Goal: Find specific page/section: Find specific page/section

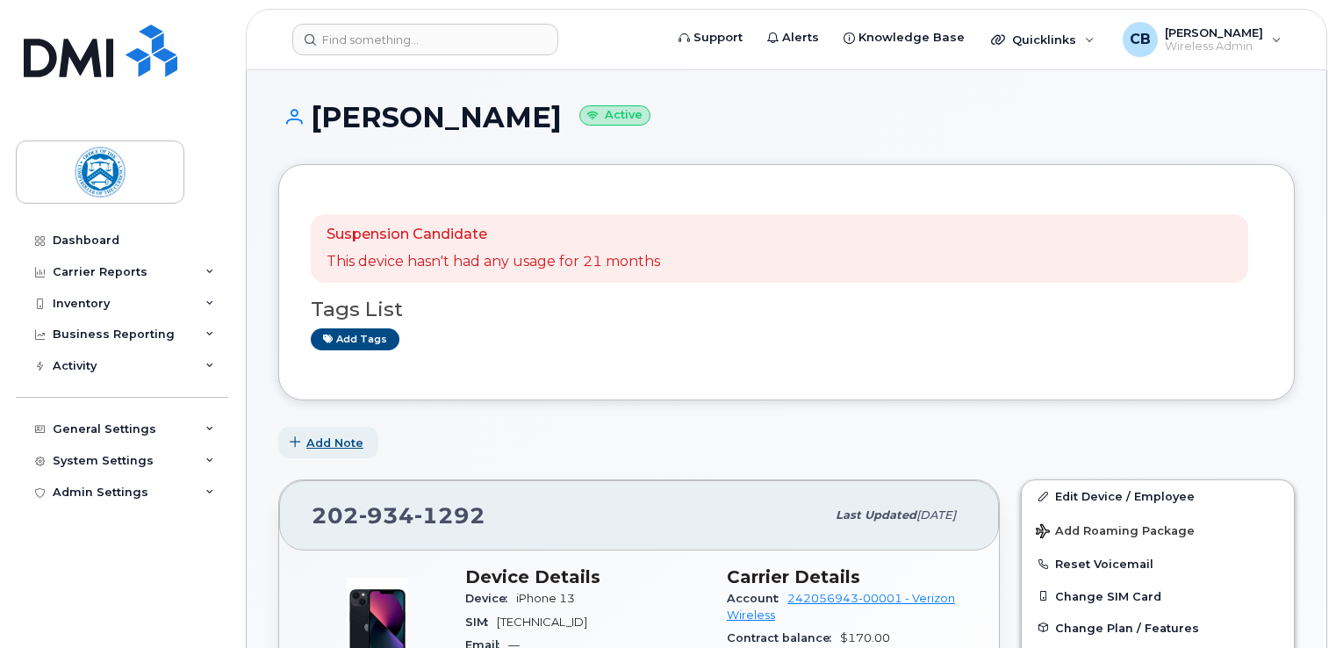
scroll to position [351, 0]
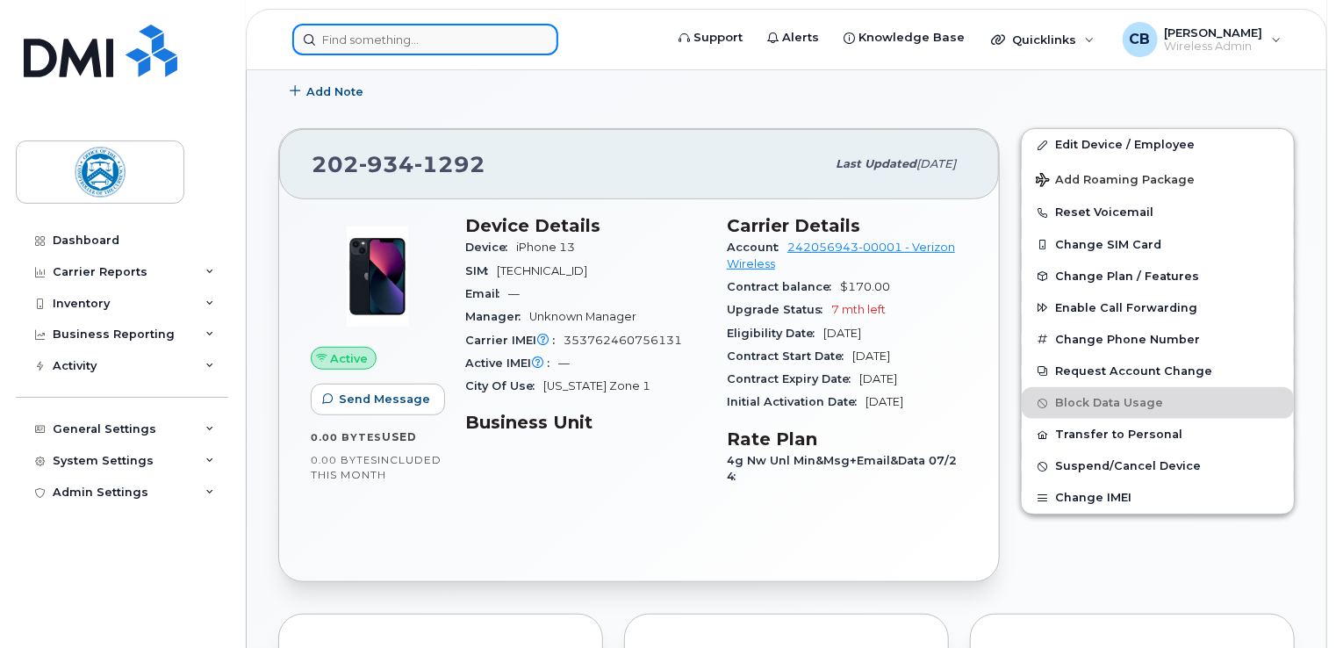
click at [347, 46] on input at bounding box center [425, 40] width 266 height 32
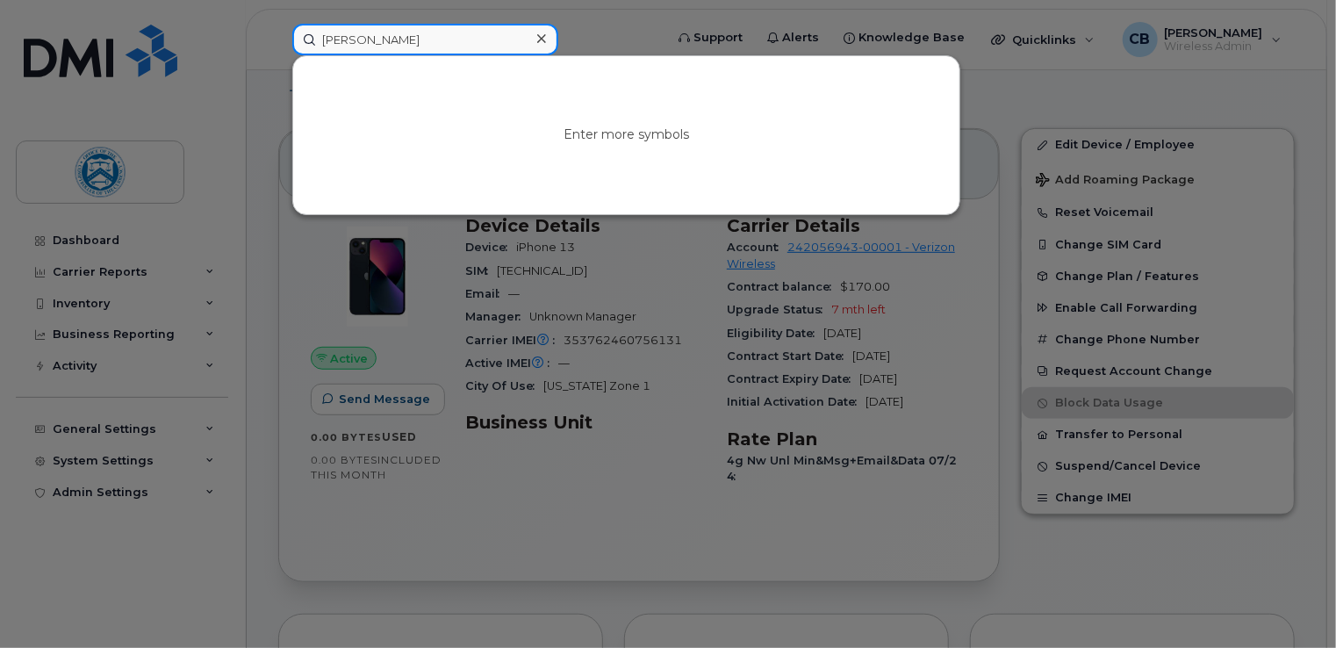
type input "griffin"
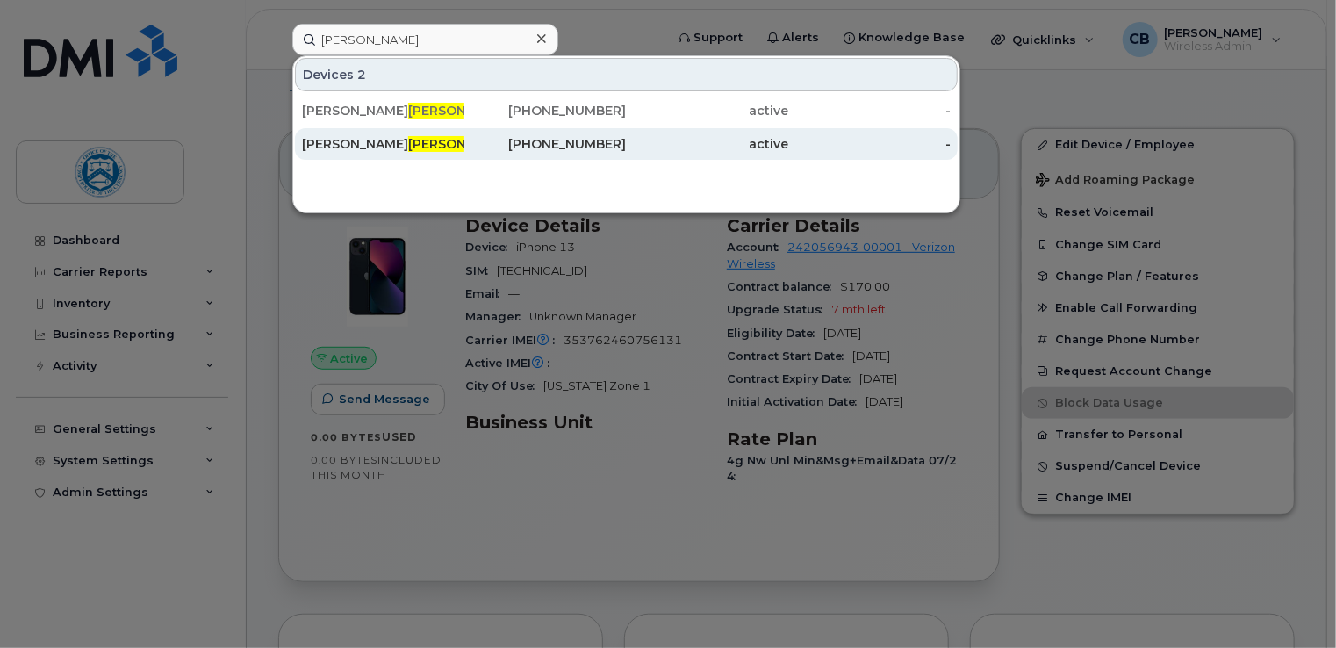
click at [392, 140] on div "GARY GRIFFIN" at bounding box center [383, 144] width 162 height 18
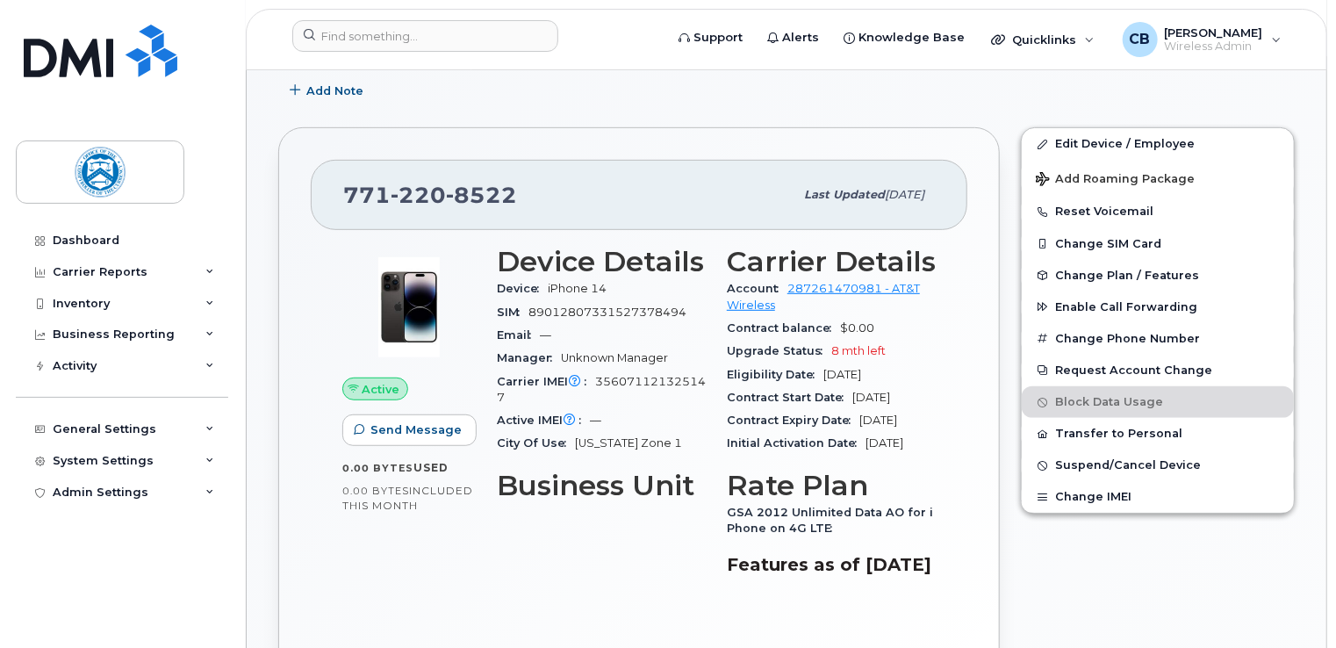
scroll to position [351, 0]
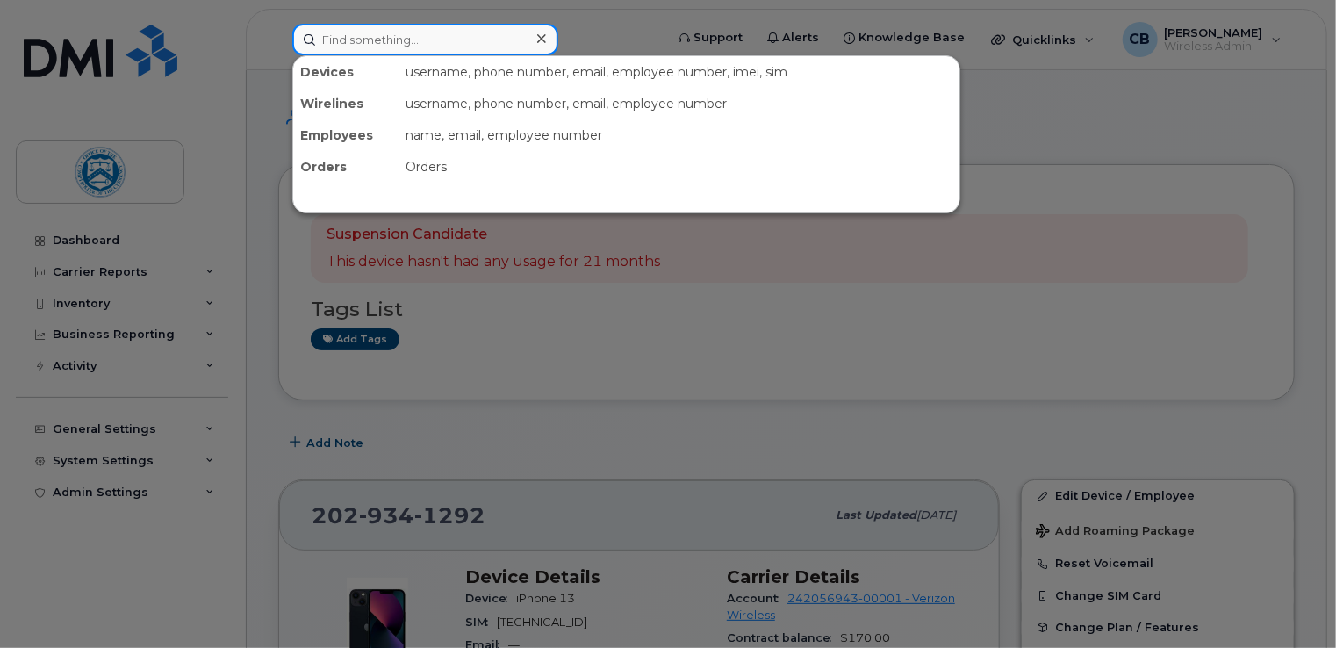
click at [435, 36] on input at bounding box center [425, 40] width 266 height 32
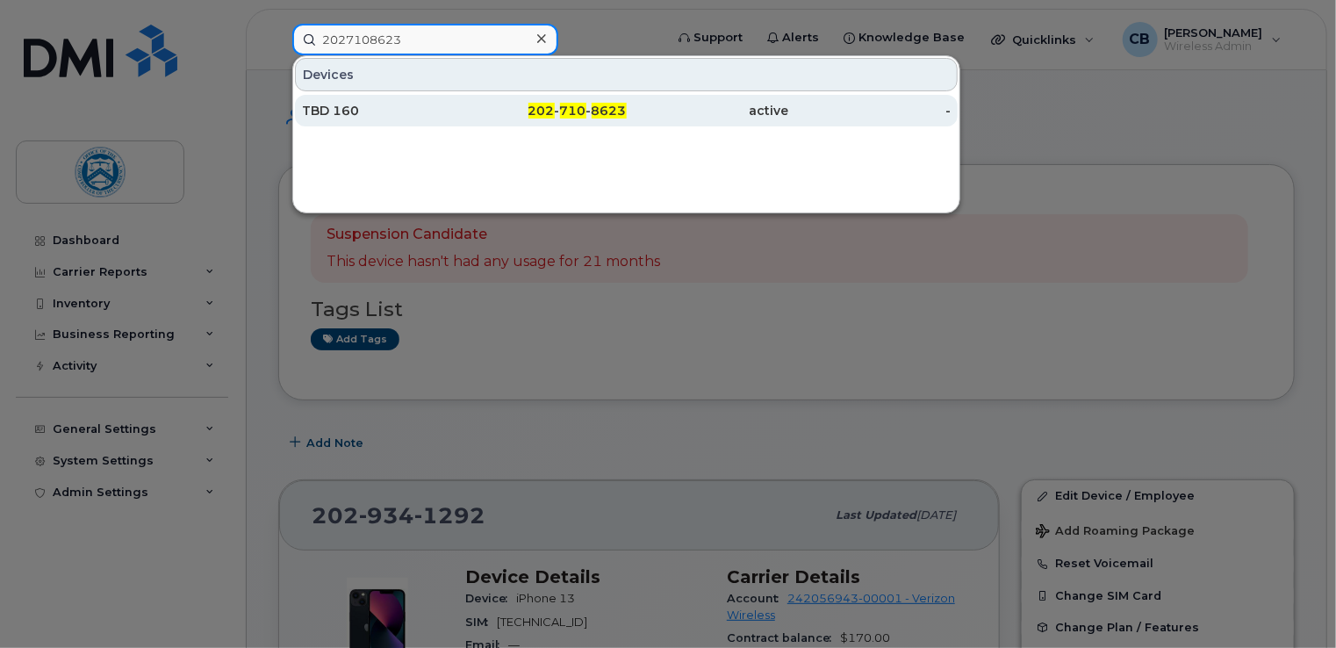
type input "2027108623"
click at [470, 109] on div "202 - 710 - 8623" at bounding box center [545, 111] width 162 height 18
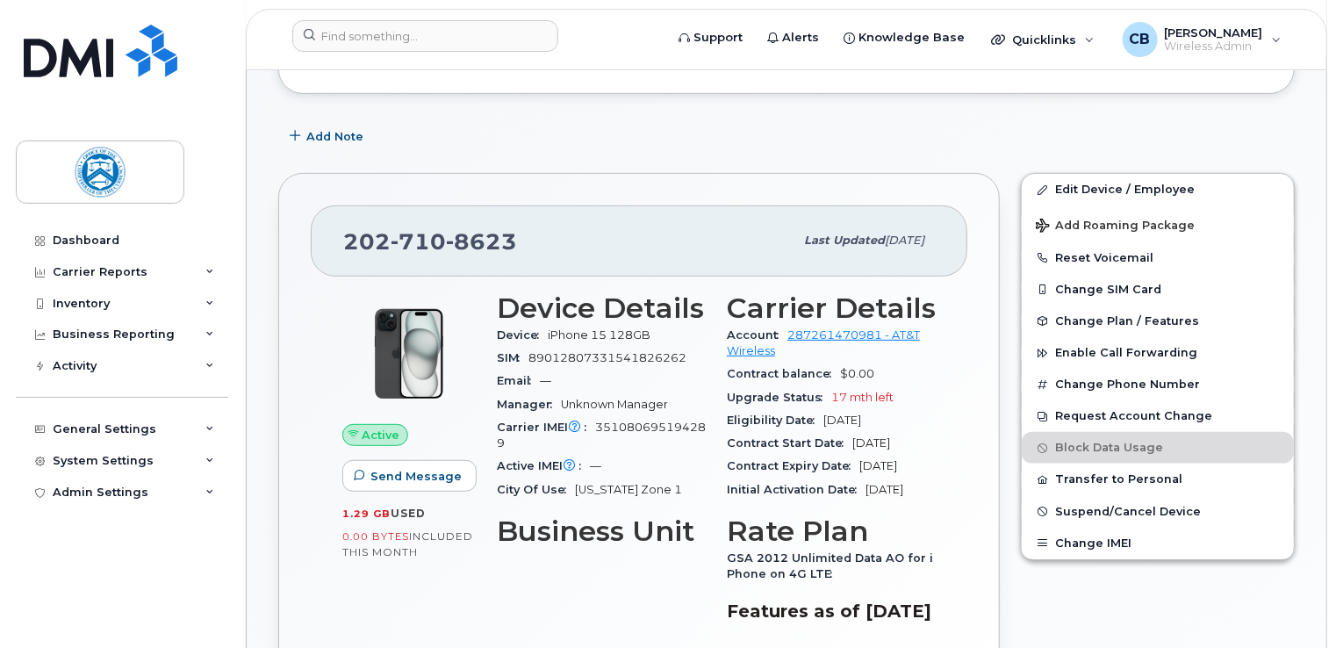
scroll to position [263, 0]
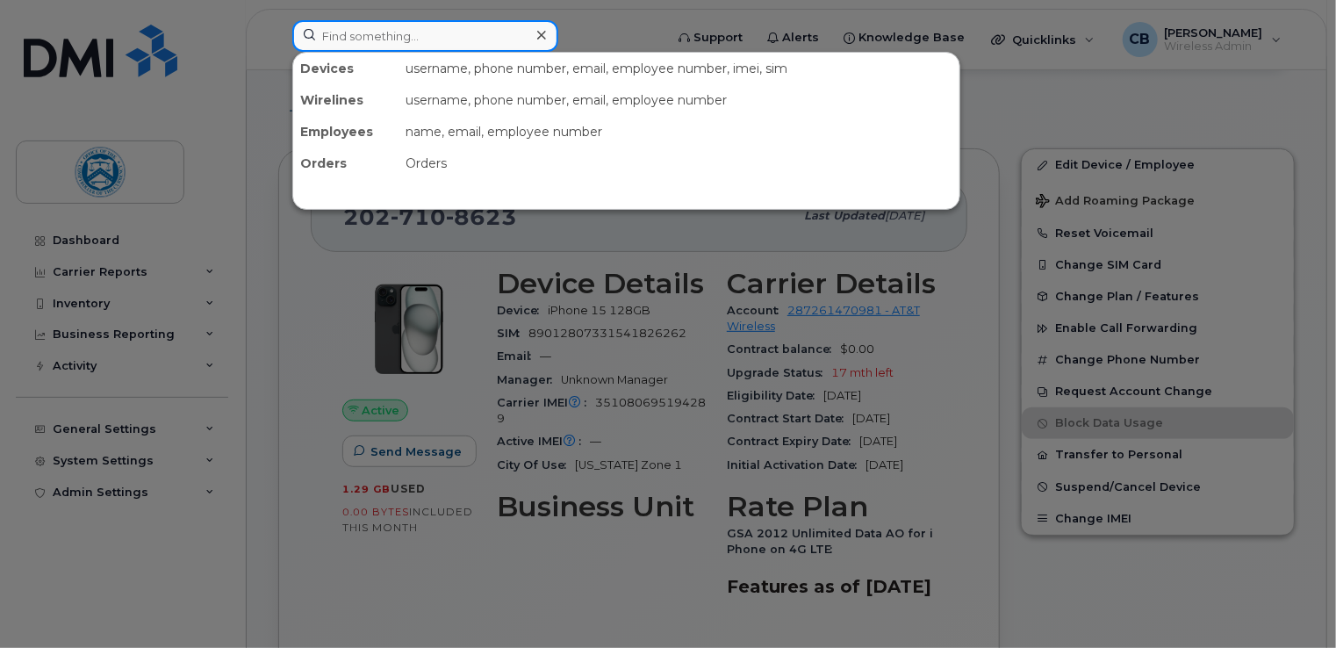
click at [365, 47] on input at bounding box center [425, 36] width 266 height 32
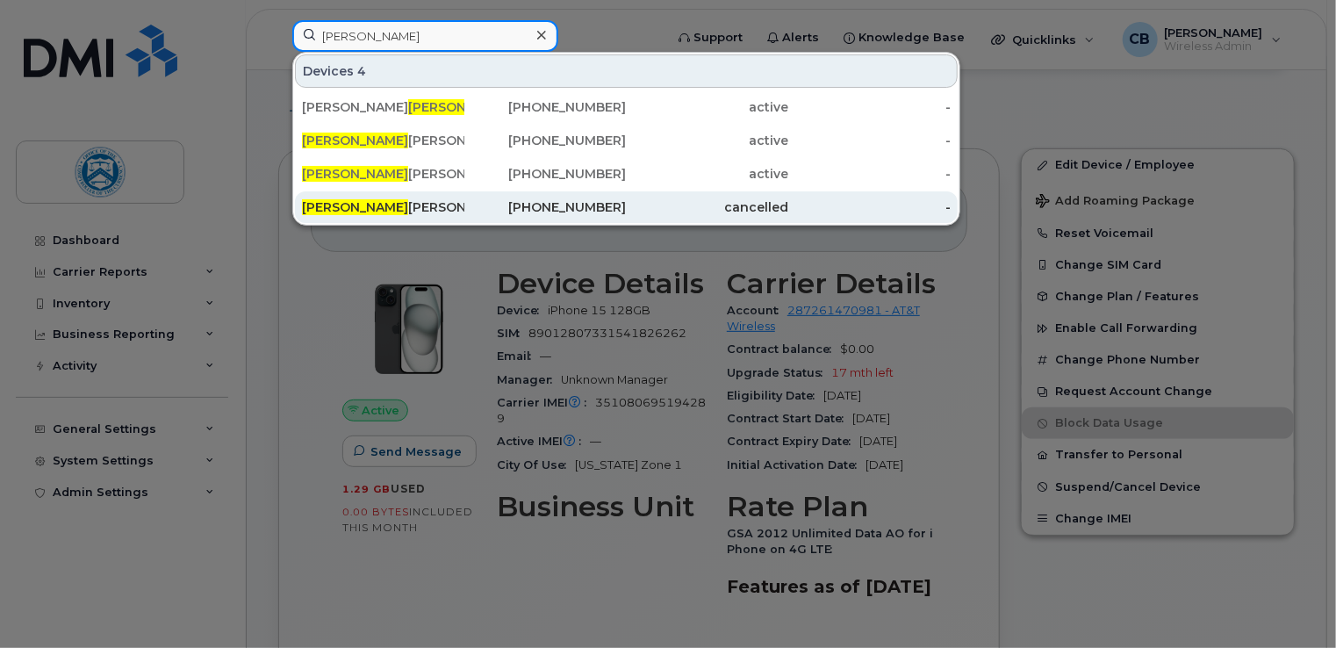
type input "norman"
click at [369, 200] on div "NORMAN WILLIAMS" at bounding box center [383, 207] width 162 height 18
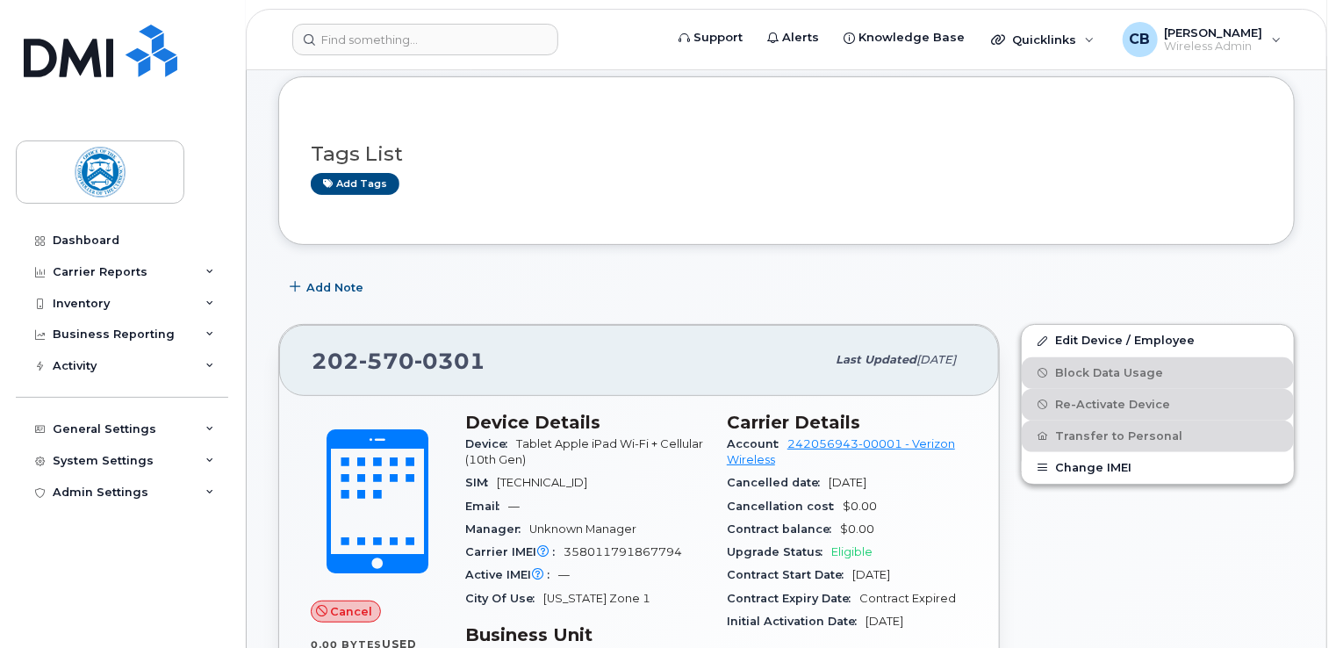
scroll to position [176, 0]
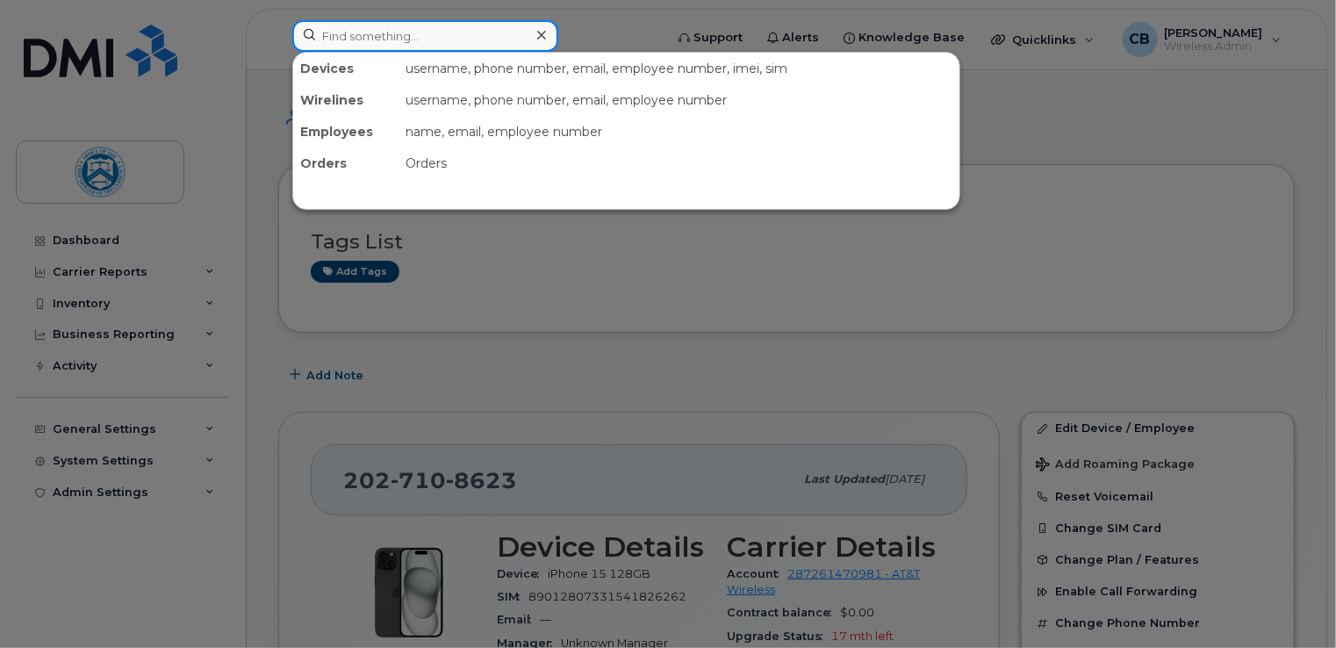
click at [405, 39] on input at bounding box center [425, 36] width 266 height 32
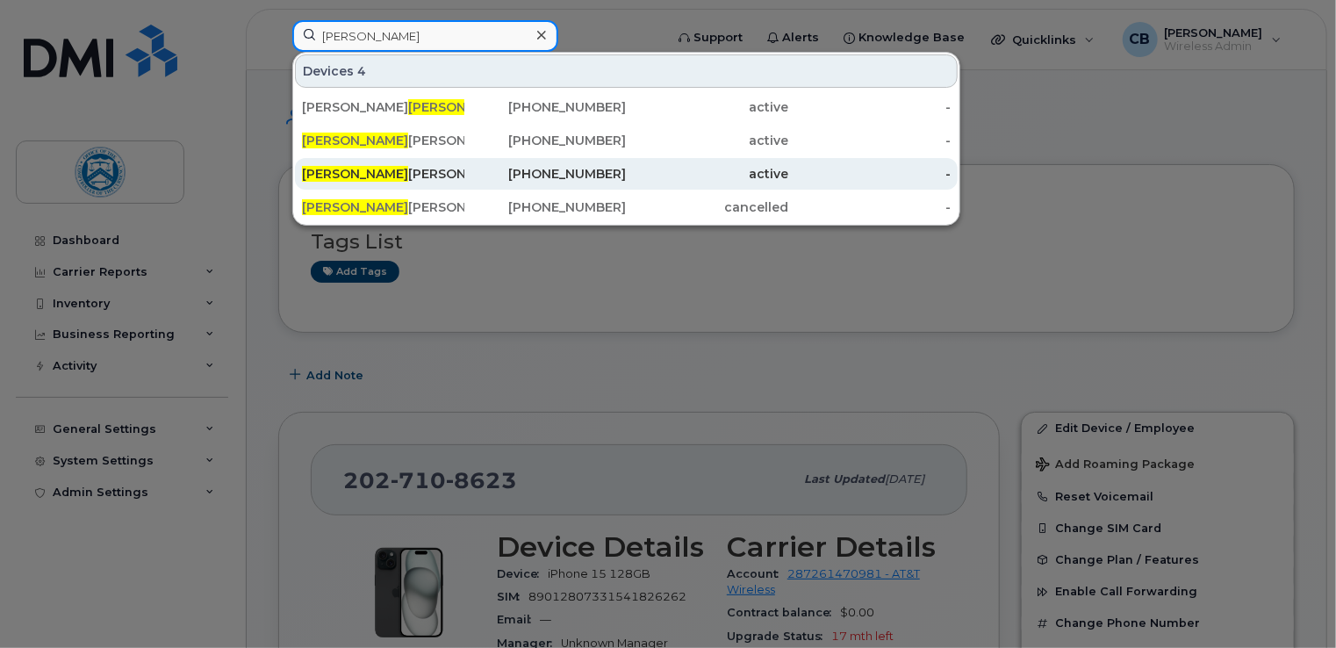
type input "[PERSON_NAME]"
click at [405, 170] on div "[PERSON_NAME]" at bounding box center [383, 174] width 162 height 18
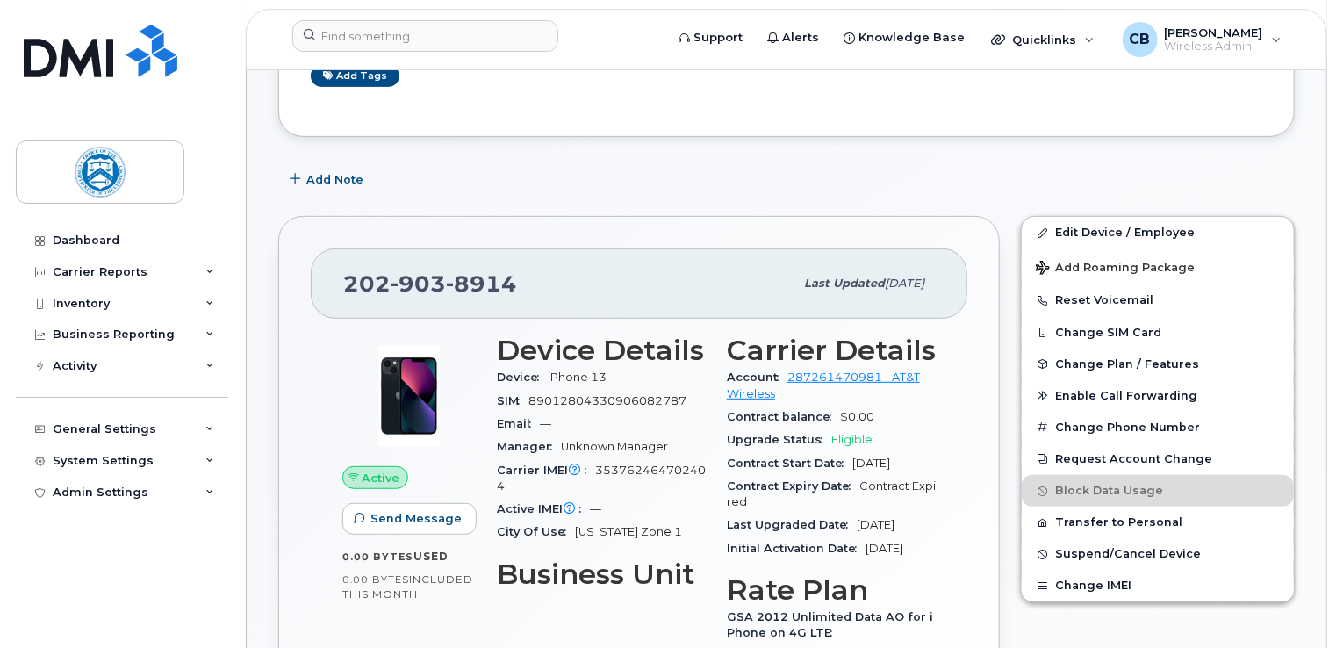
scroll to position [439, 0]
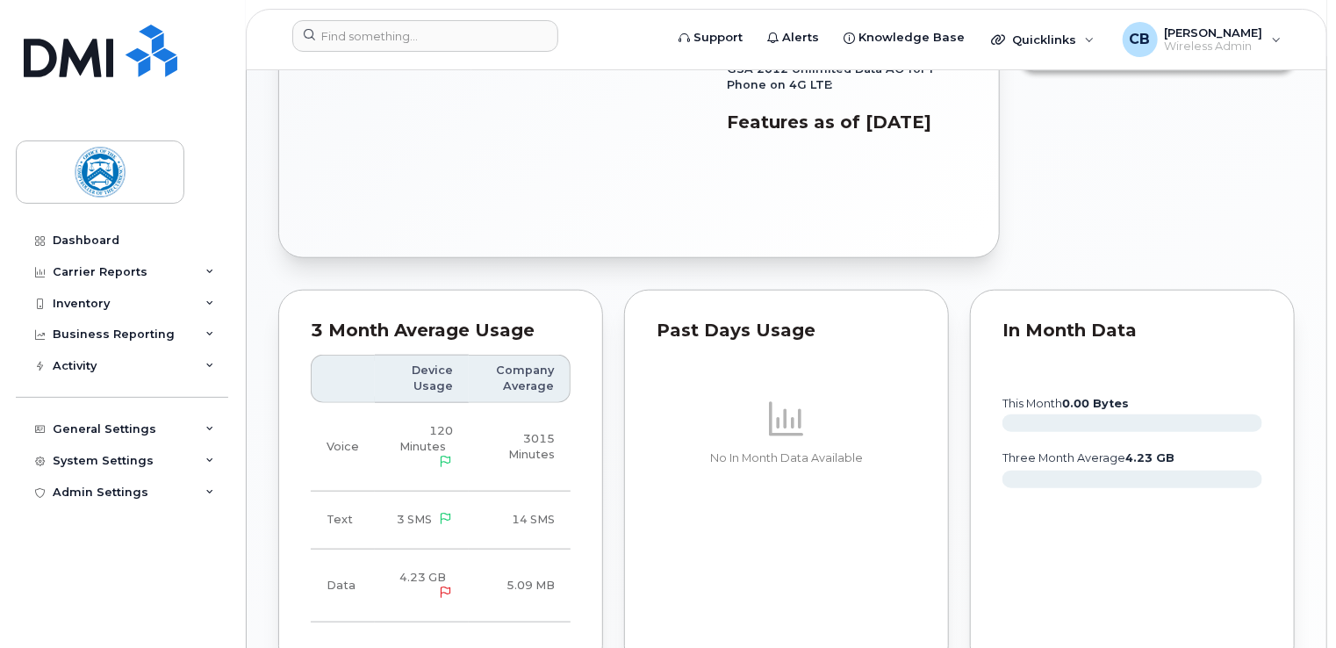
scroll to position [351, 0]
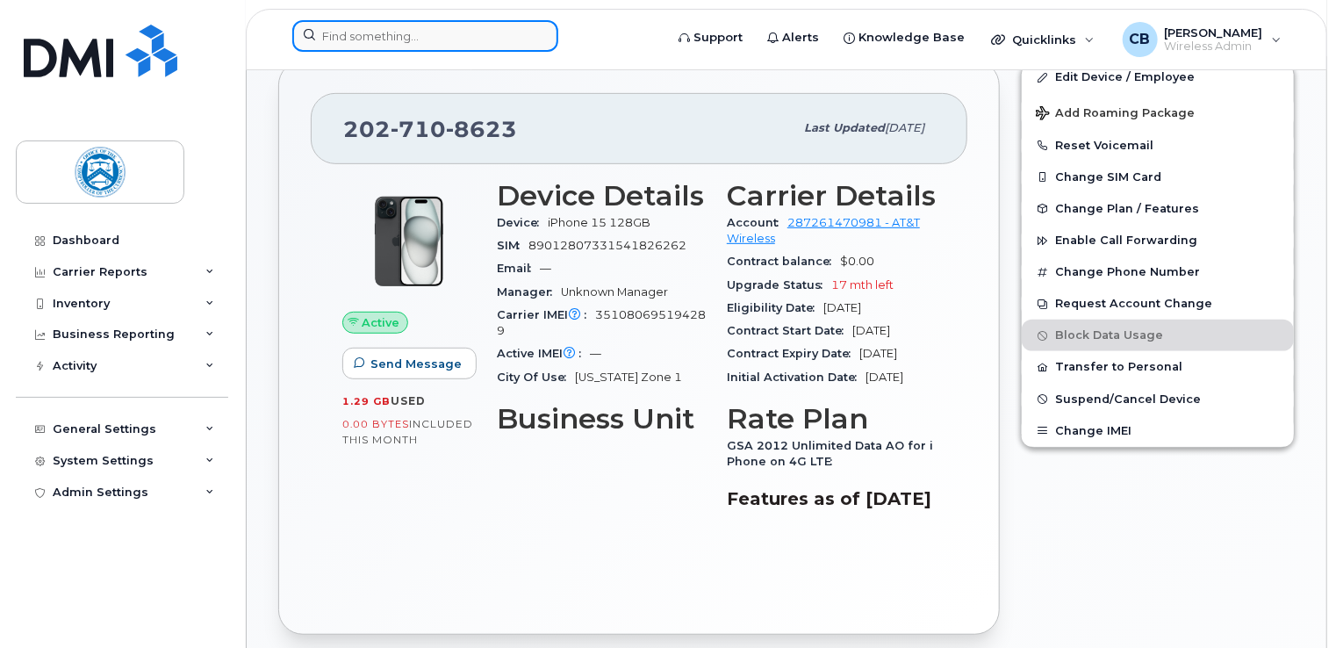
click at [347, 40] on input at bounding box center [425, 36] width 266 height 32
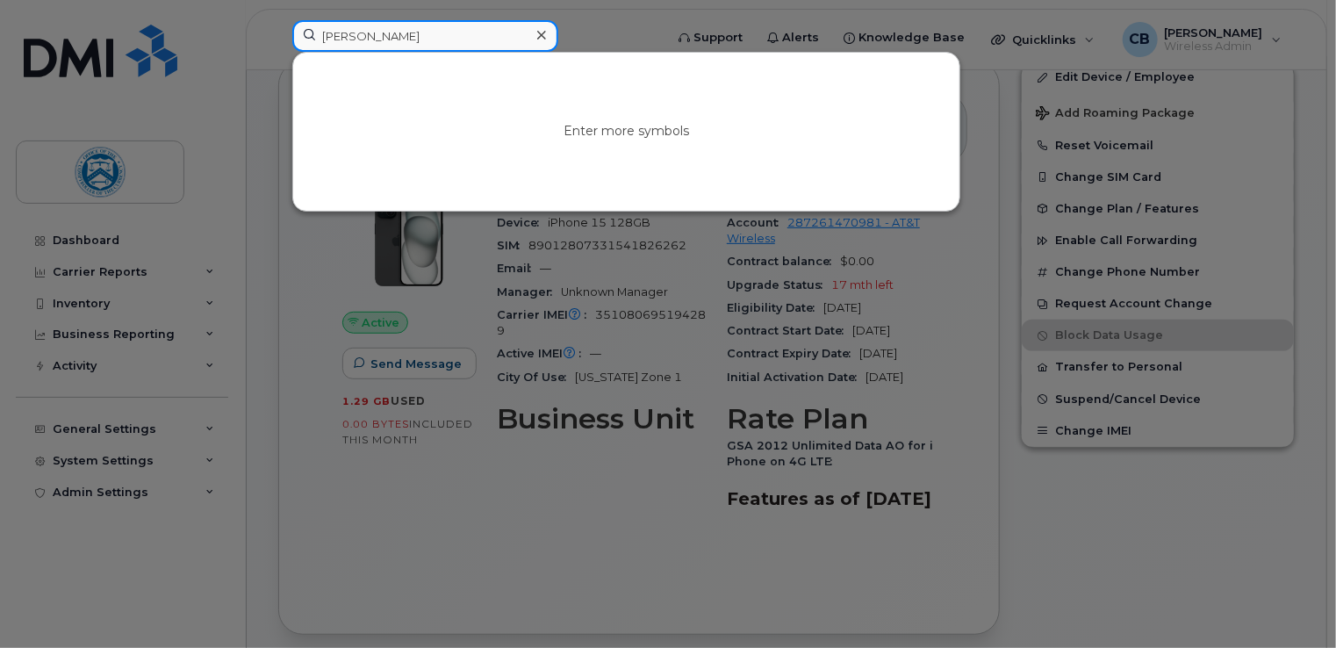
type input "[PERSON_NAME]"
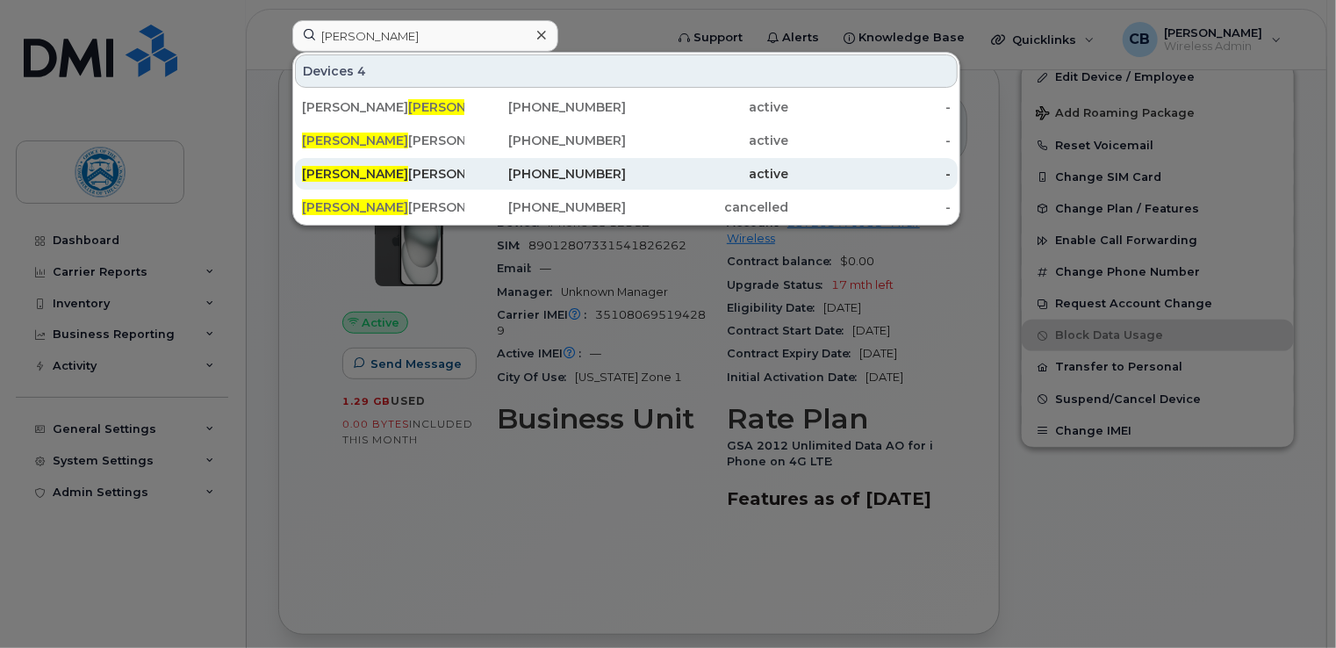
click at [376, 167] on div "[PERSON_NAME]" at bounding box center [383, 174] width 162 height 18
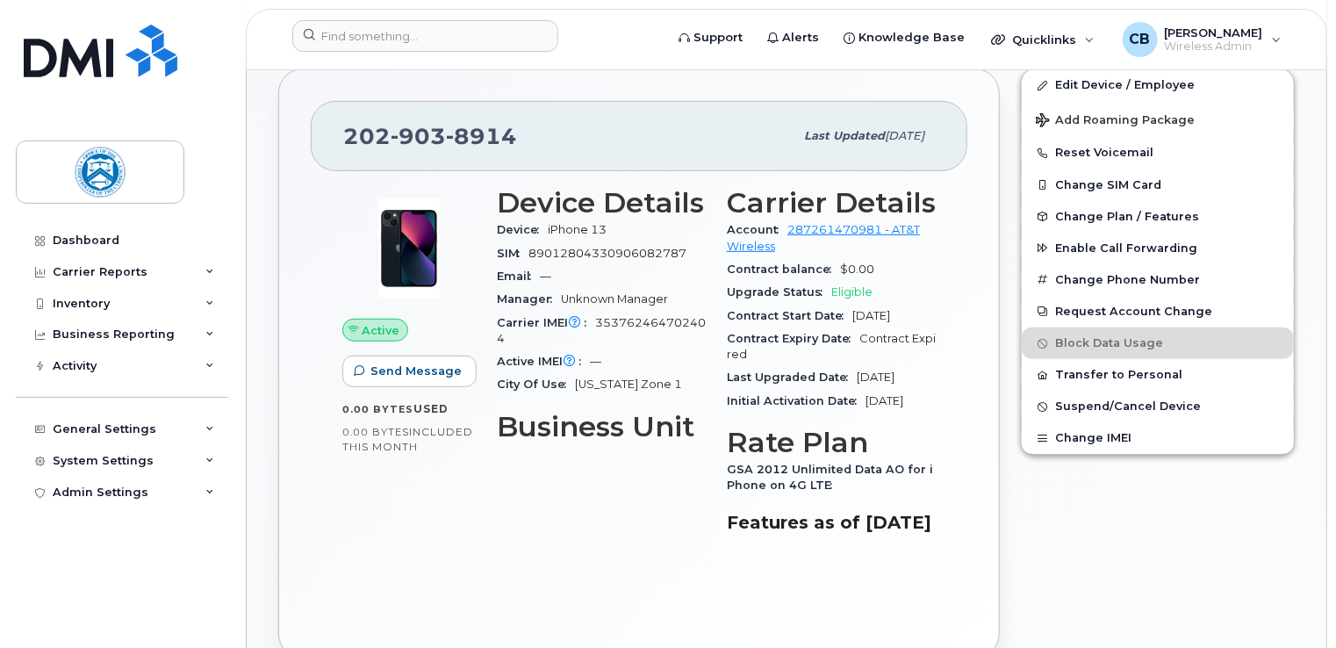
scroll to position [439, 0]
